Goal: Task Accomplishment & Management: Use online tool/utility

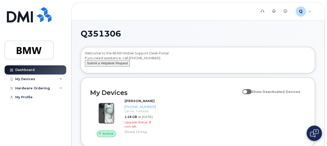
click at [109, 67] on button "Submit a Helpdesk Request" at bounding box center [107, 63] width 45 height 6
click at [111, 67] on button "Submit a Helpdesk Request" at bounding box center [107, 63] width 45 height 6
